Goal: Information Seeking & Learning: Learn about a topic

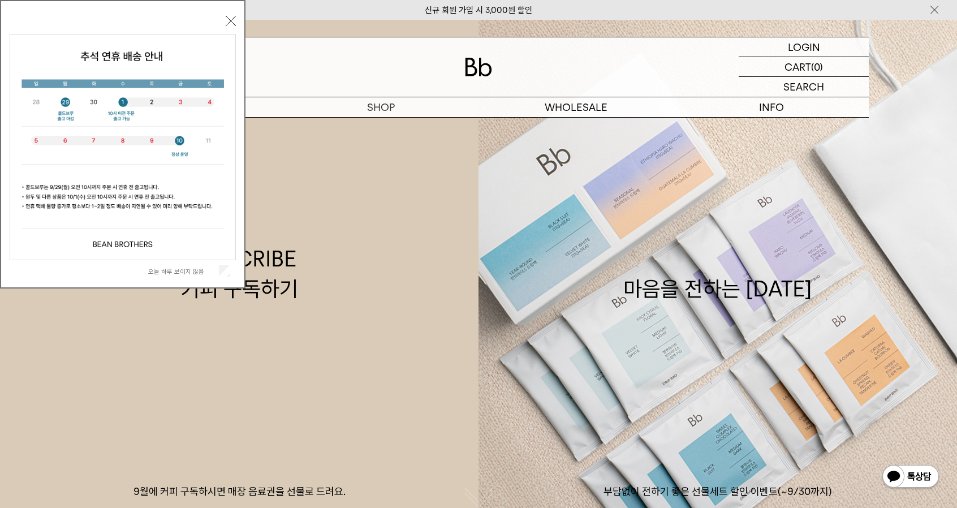
click at [160, 208] on img at bounding box center [122, 147] width 225 height 225
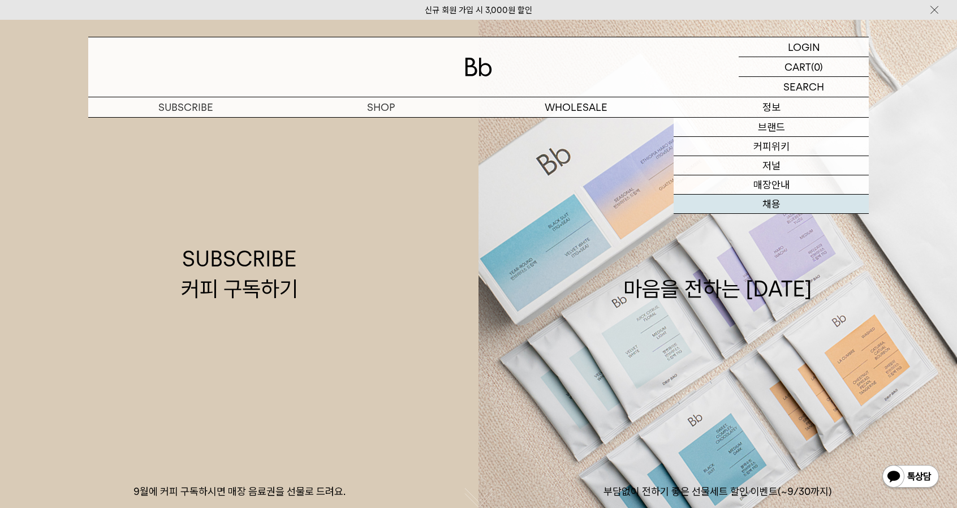
click at [764, 203] on link "채용" at bounding box center [771, 204] width 195 height 19
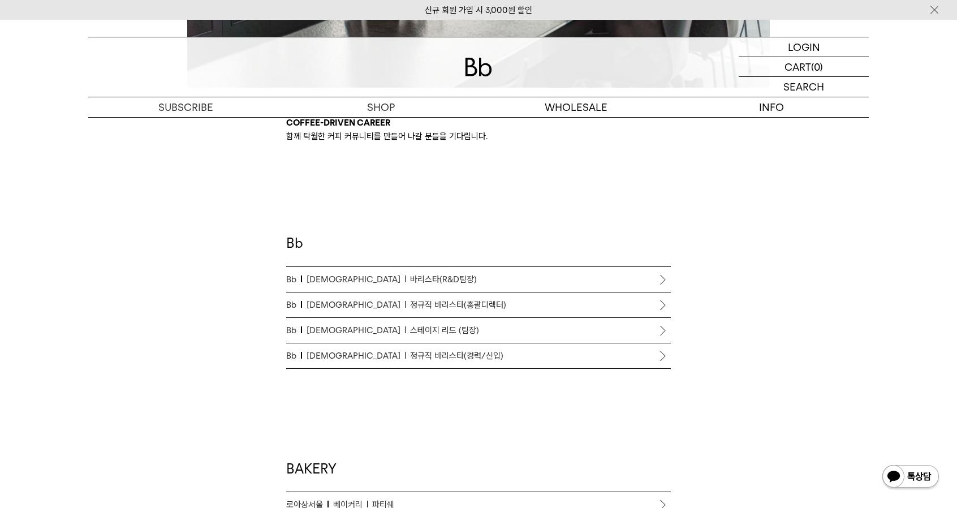
scroll to position [536, 0]
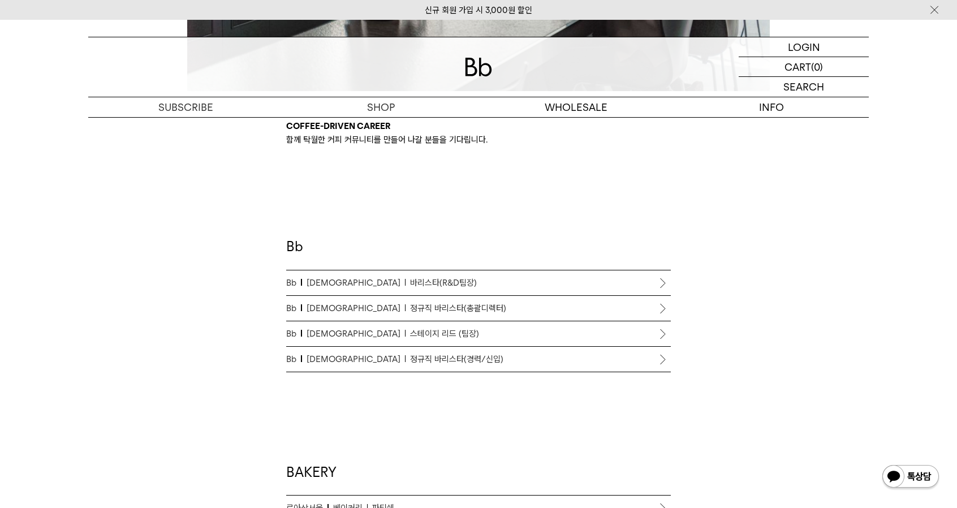
click at [410, 279] on span "바리스타(R&D팀장)" at bounding box center [443, 283] width 67 height 14
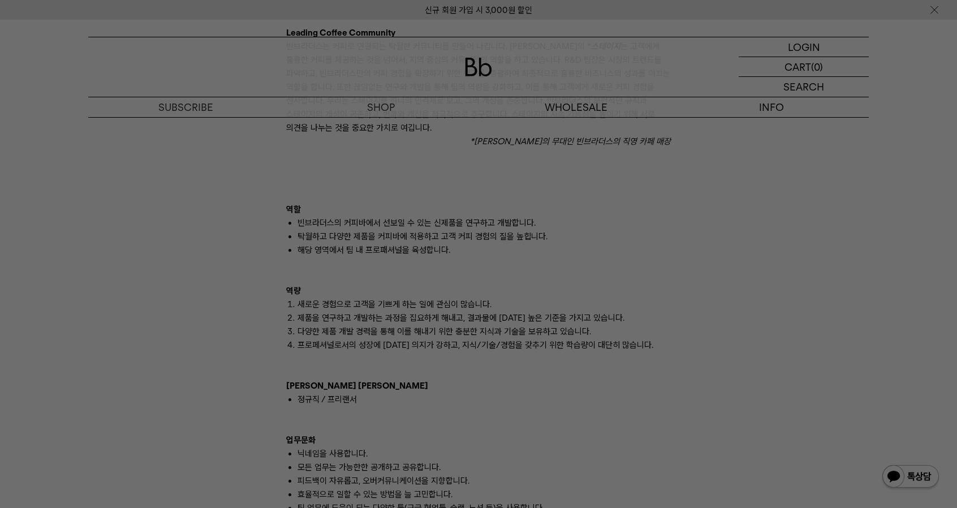
scroll to position [736, 0]
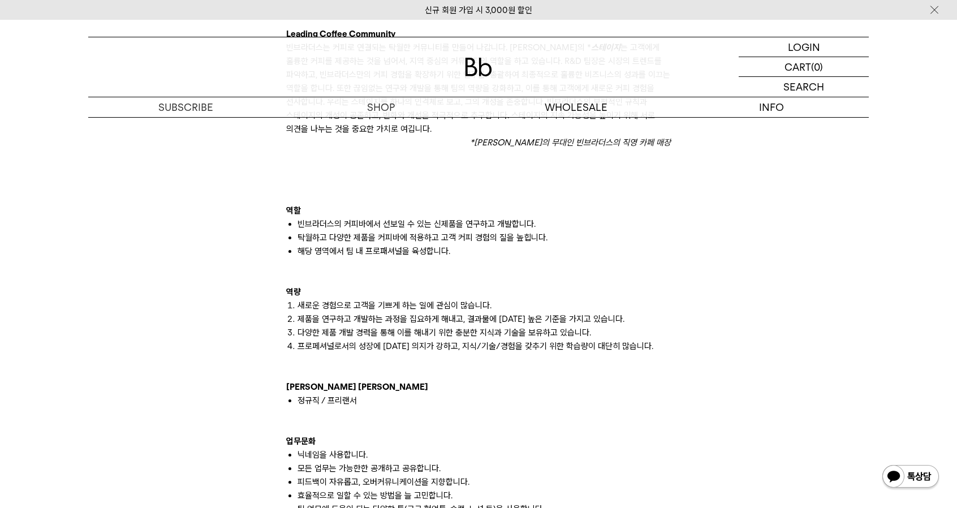
click at [436, 233] on li "탁월하고 다양한 제품을 커피바에 적용하고 고객 커피 경험의 질을 높힙니다." at bounding box center [484, 238] width 373 height 14
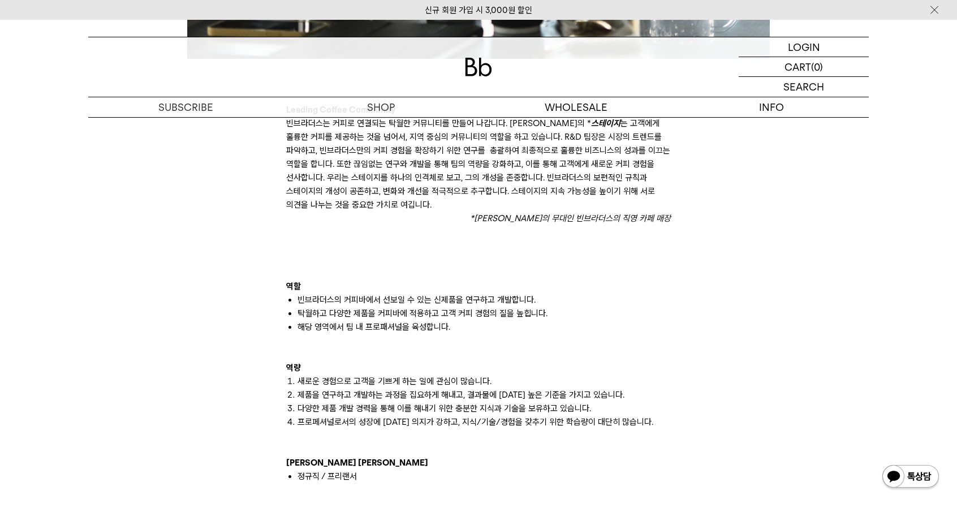
scroll to position [661, 0]
click at [446, 331] on li "해당 영역에서 팀 내 프로패셔널을 육성합니다." at bounding box center [484, 326] width 373 height 14
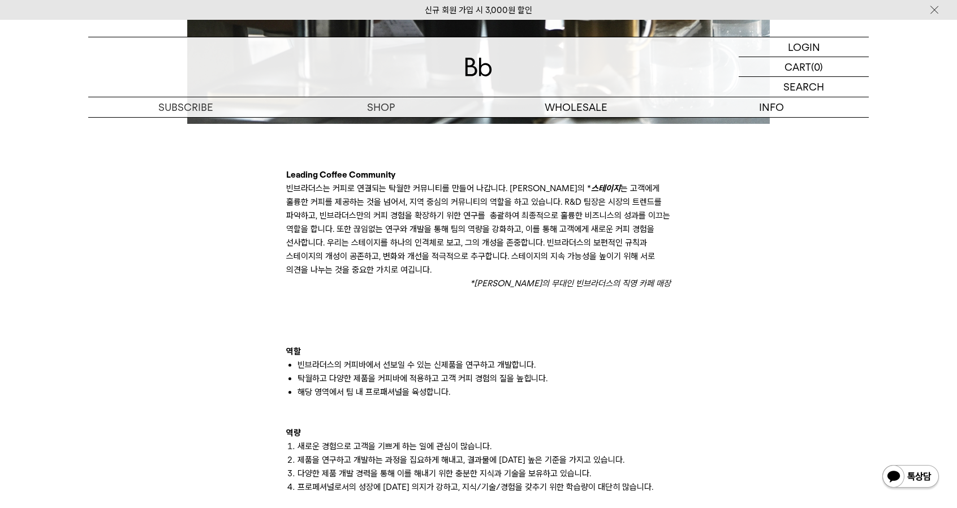
scroll to position [599, 0]
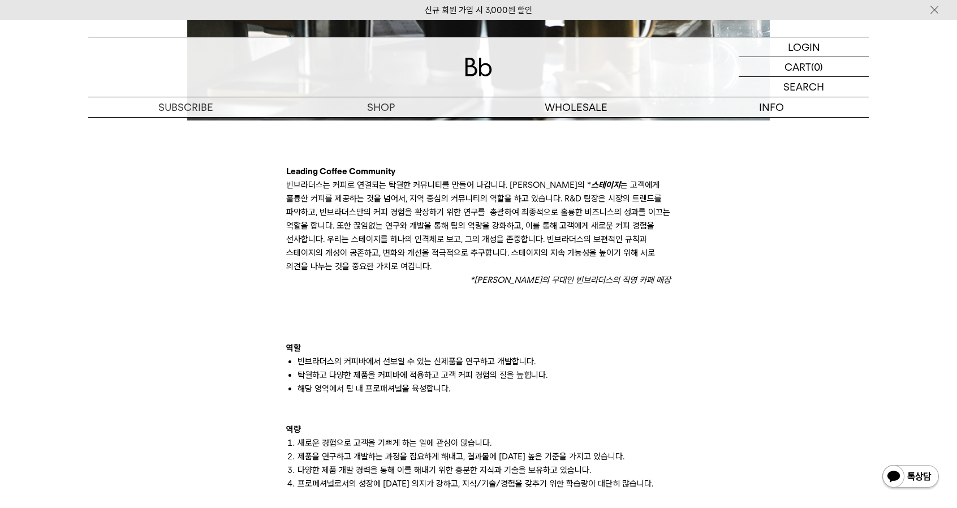
click at [446, 331] on p at bounding box center [478, 335] width 385 height 14
click at [446, 350] on p "역할" at bounding box center [478, 348] width 385 height 14
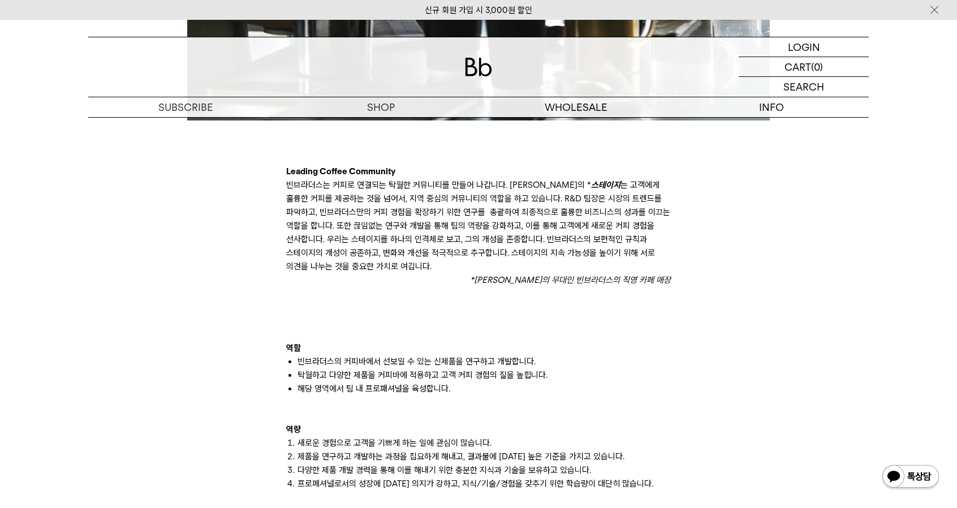
click at [446, 350] on p "역할" at bounding box center [478, 348] width 385 height 14
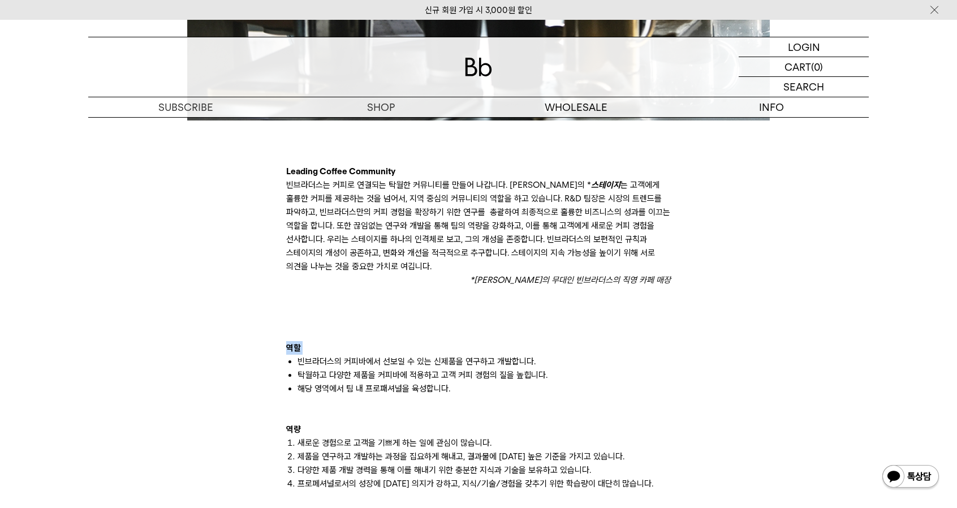
click at [446, 350] on p "역할" at bounding box center [478, 348] width 385 height 14
